Goal: Navigation & Orientation: Find specific page/section

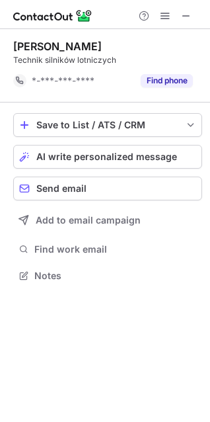
scroll to position [267, 210]
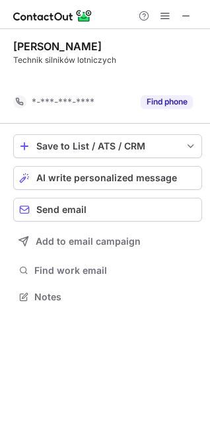
scroll to position [267, 210]
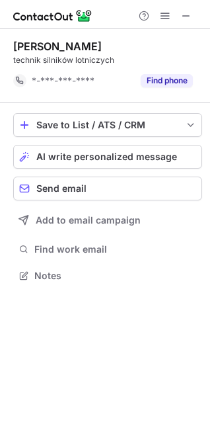
scroll to position [267, 210]
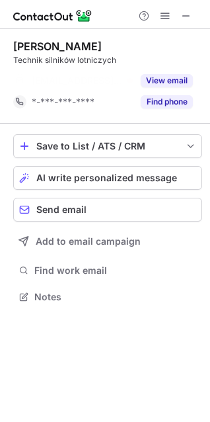
scroll to position [267, 210]
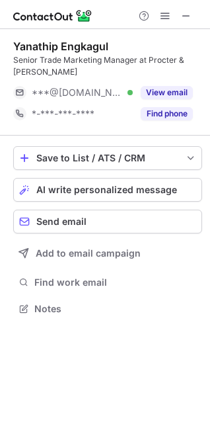
scroll to position [300, 210]
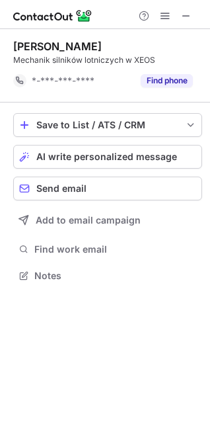
scroll to position [267, 210]
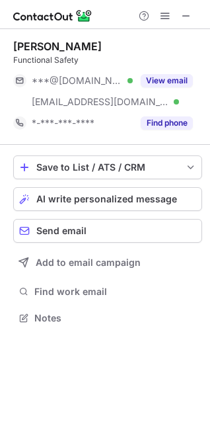
scroll to position [309, 210]
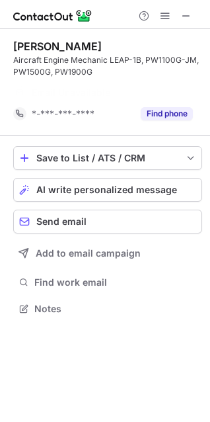
scroll to position [279, 210]
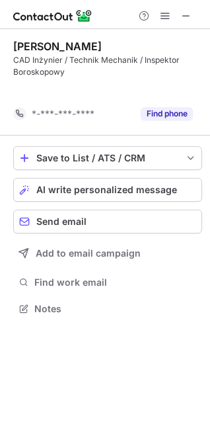
scroll to position [279, 210]
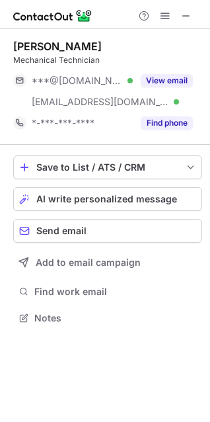
scroll to position [309, 210]
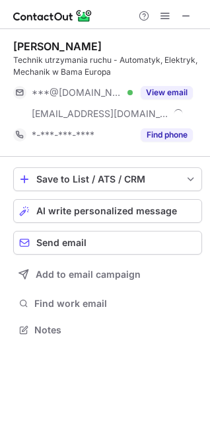
scroll to position [321, 210]
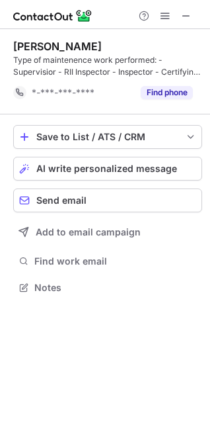
scroll to position [279, 210]
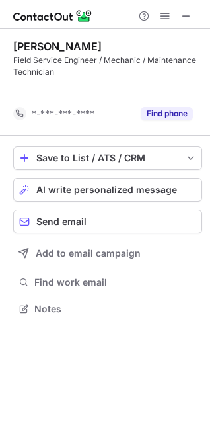
scroll to position [279, 210]
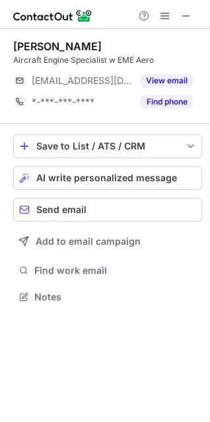
scroll to position [288, 210]
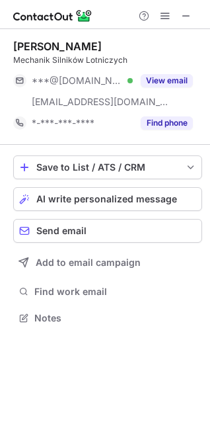
scroll to position [309, 210]
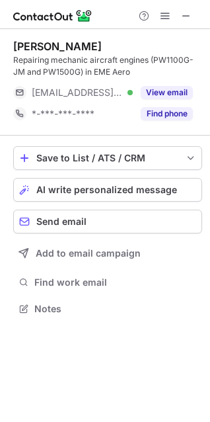
scroll to position [300, 210]
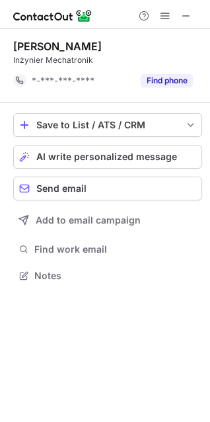
scroll to position [267, 210]
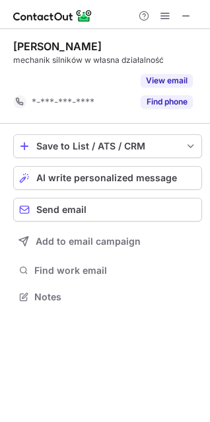
scroll to position [267, 210]
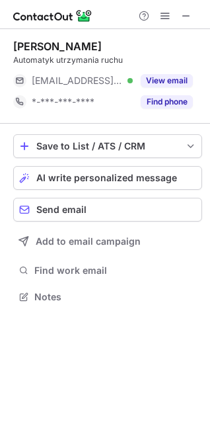
scroll to position [288, 210]
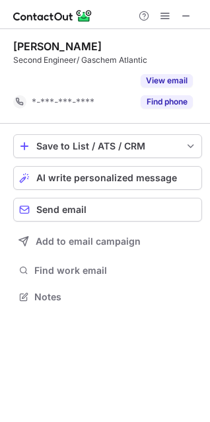
scroll to position [267, 210]
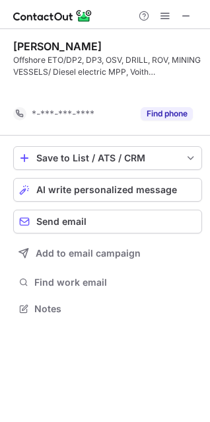
scroll to position [279, 210]
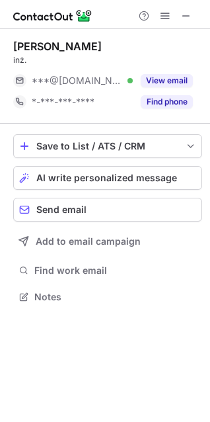
scroll to position [288, 210]
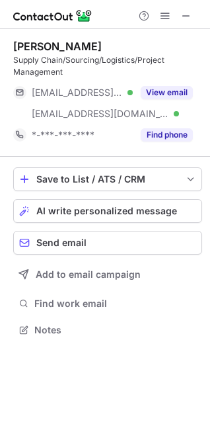
scroll to position [321, 210]
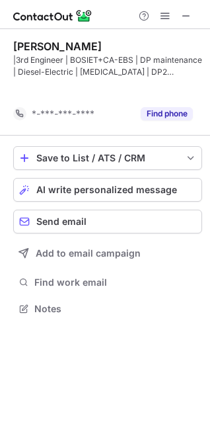
scroll to position [279, 210]
